Goal: Navigation & Orientation: Understand site structure

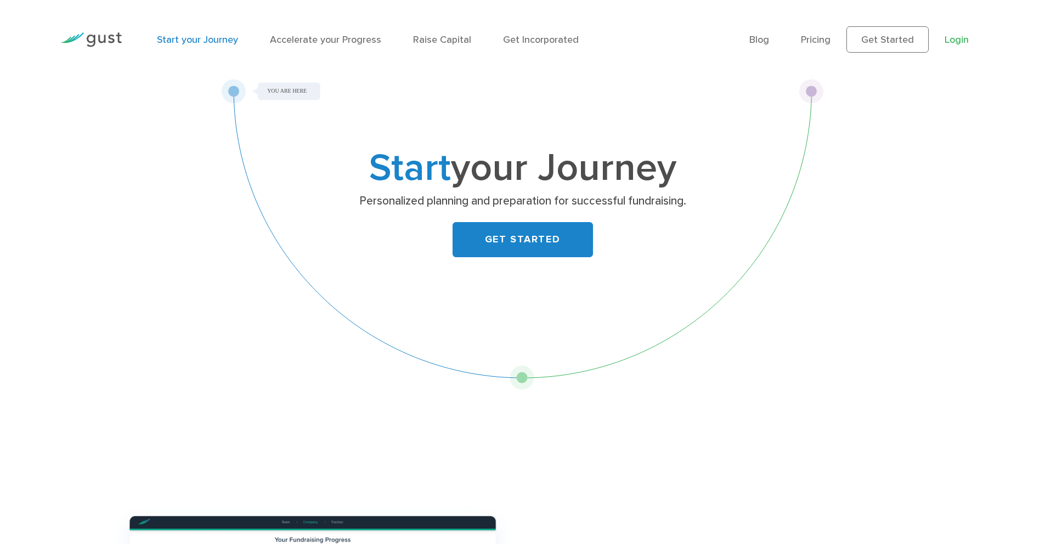
click at [950, 40] on link "Login" at bounding box center [957, 40] width 24 height 12
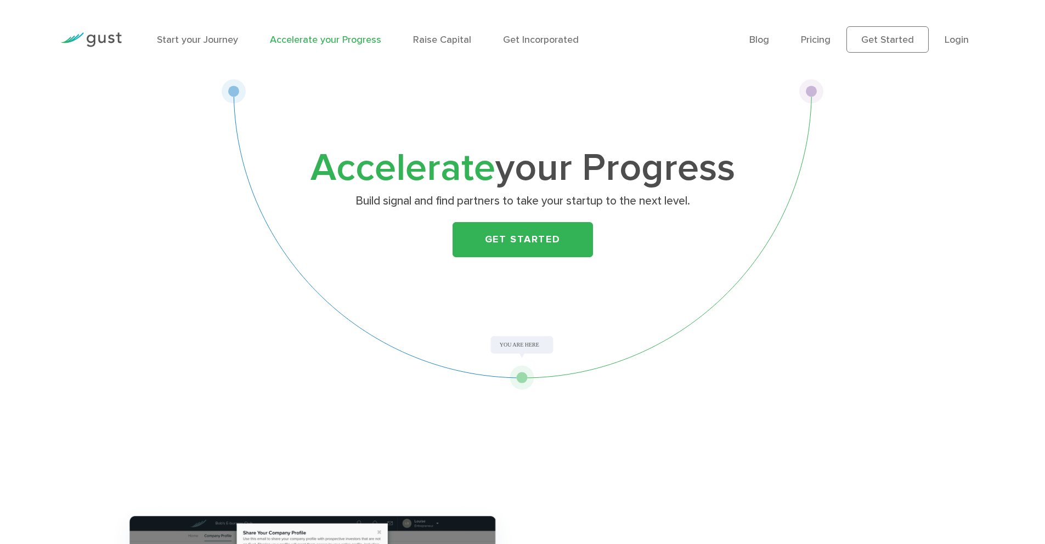
click at [941, 43] on ul "Blog FAQ Pricing Get Started Login Login" at bounding box center [867, 39] width 235 height 26
click at [948, 42] on link "Login" at bounding box center [957, 40] width 24 height 12
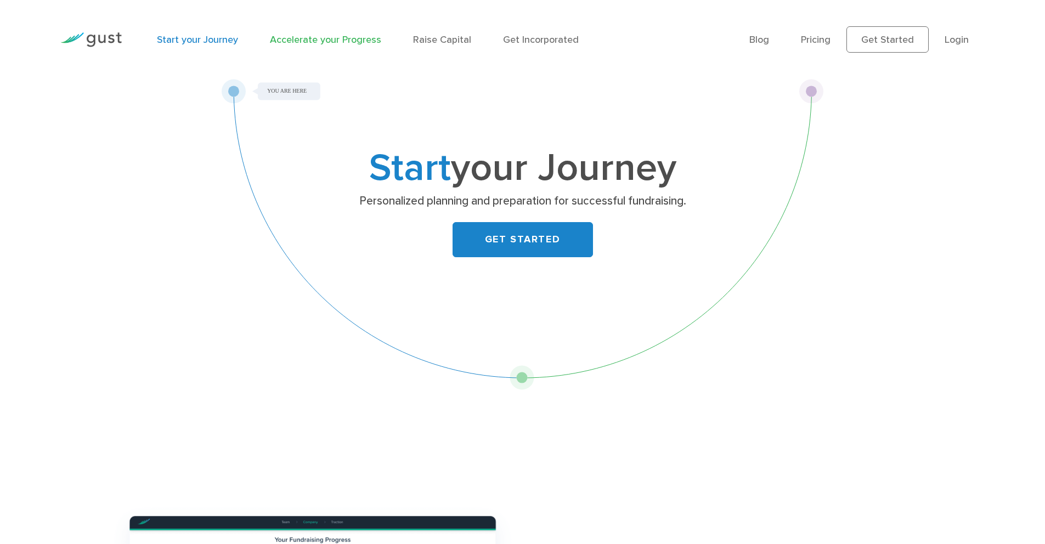
click at [287, 41] on link "Accelerate your Progress" at bounding box center [325, 40] width 111 height 12
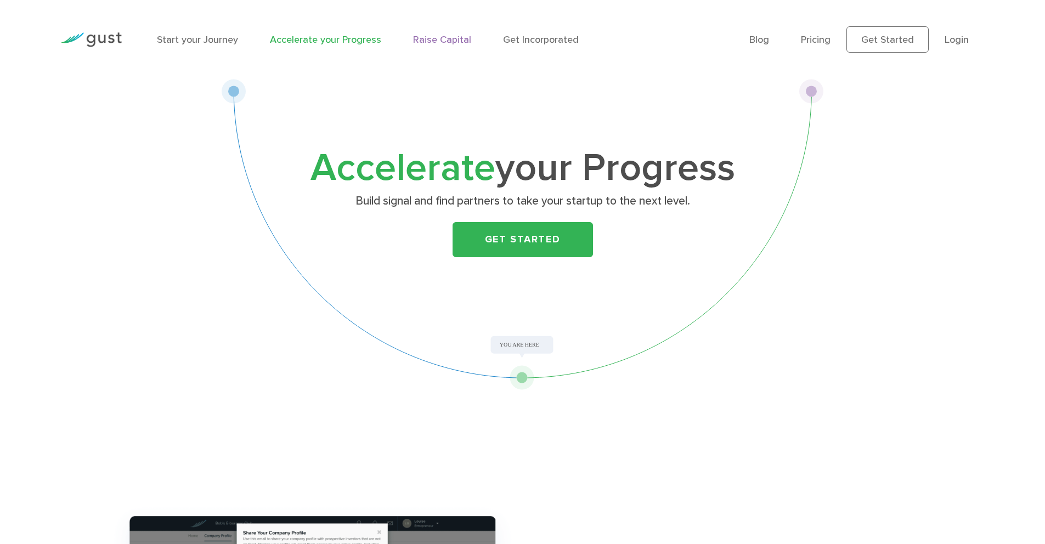
click at [444, 41] on link "Raise Capital" at bounding box center [442, 40] width 58 height 12
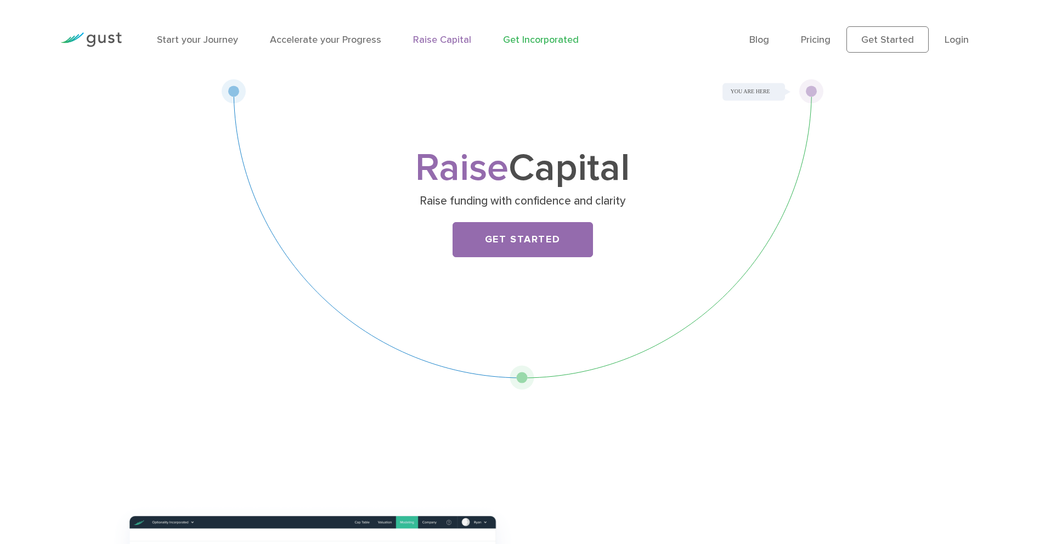
click at [538, 41] on link "Get Incorporated" at bounding box center [541, 40] width 76 height 12
